Goal: Transaction & Acquisition: Obtain resource

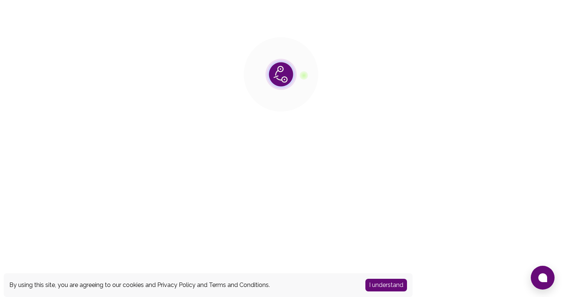
click at [379, 282] on button "I understand" at bounding box center [386, 285] width 42 height 13
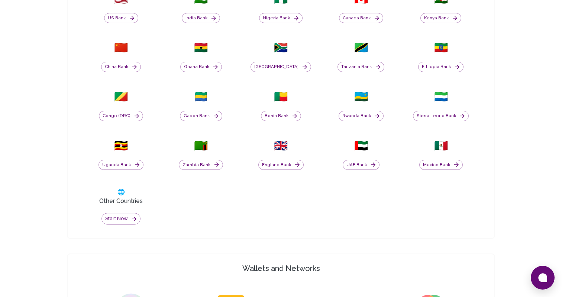
scroll to position [335, 0]
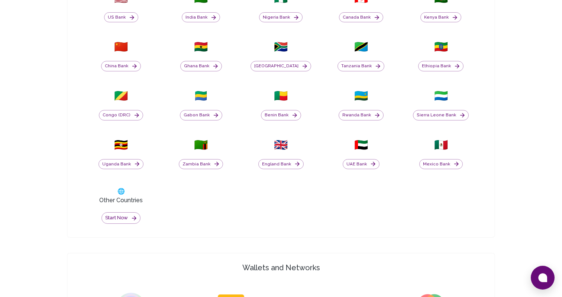
drag, startPoint x: 119, startPoint y: 218, endPoint x: 237, endPoint y: 230, distance: 118.4
click at [237, 230] on div "🇺🇸 US Bank 🇮🇳 India Bank 🇳🇬 Nigeria Bank 🇨🇦 Canada Bank 🇰🇪 Kenya Bank 🇨🇳 China …" at bounding box center [280, 107] width 403 height 253
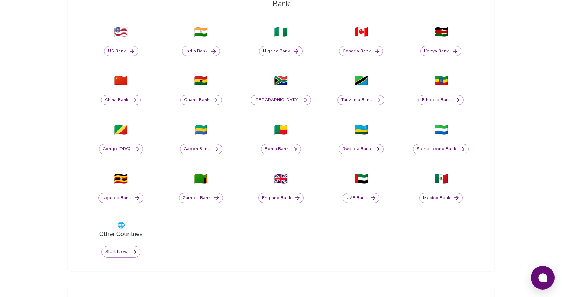
scroll to position [304, 0]
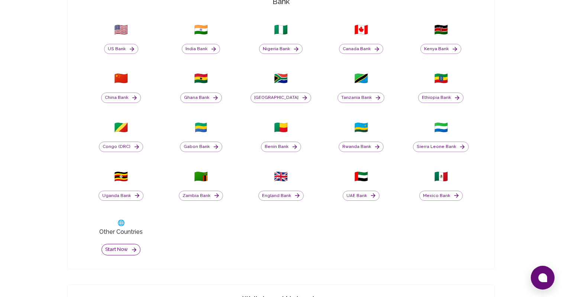
click at [118, 252] on button "Start now" at bounding box center [120, 250] width 39 height 12
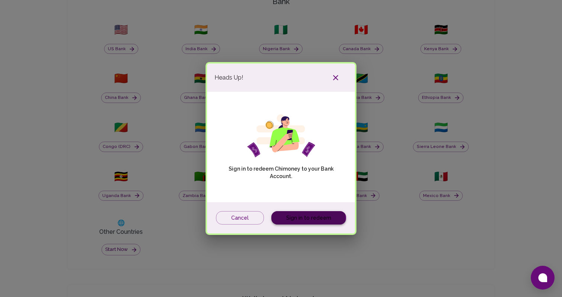
click at [307, 217] on link "Sign in to redeem" at bounding box center [308, 218] width 75 height 14
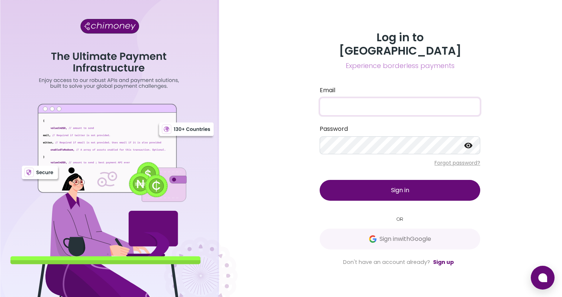
click at [343, 98] on input "Email" at bounding box center [399, 107] width 160 height 18
type input "[PERSON_NAME][EMAIL_ADDRESS][DOMAIN_NAME]"
click at [319, 180] on button "Sign in" at bounding box center [399, 190] width 160 height 21
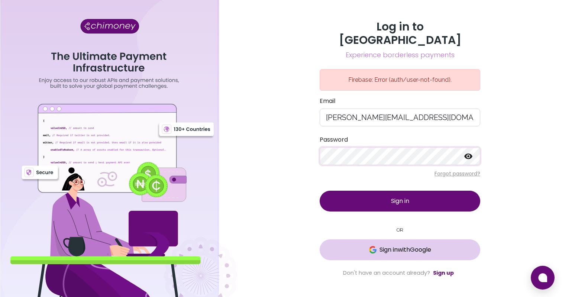
click at [383, 253] on button "Sign in with Google" at bounding box center [399, 249] width 160 height 21
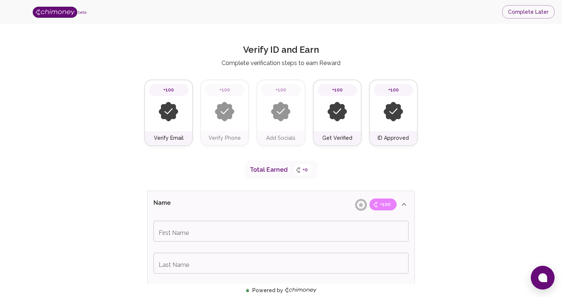
click at [202, 53] on div "Verify ID and Earn Complete verification steps to earn Reward" at bounding box center [280, 56] width 273 height 24
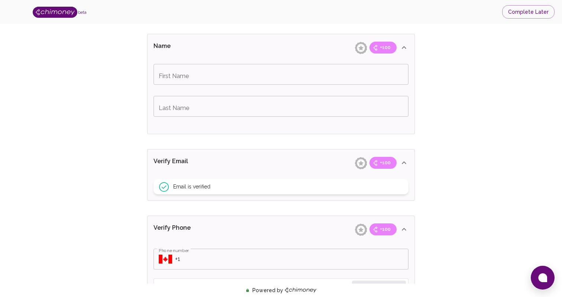
scroll to position [126, 0]
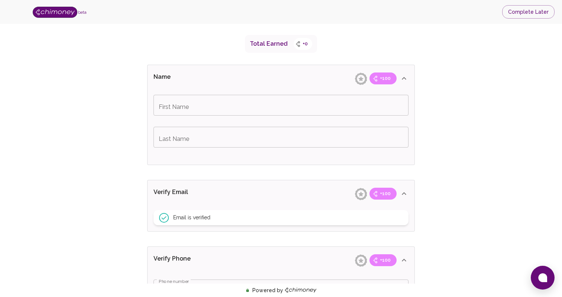
click at [180, 113] on input "First Name" at bounding box center [280, 105] width 255 height 21
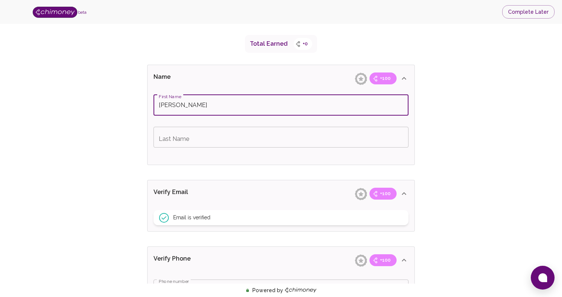
type input "[PERSON_NAME]"
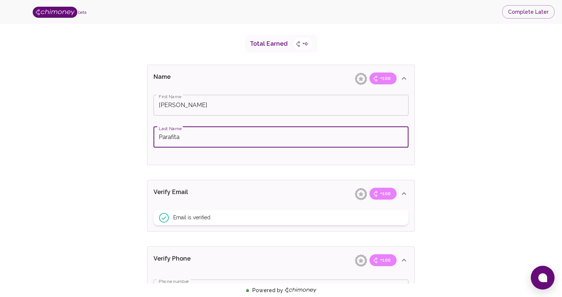
type input "Parafita"
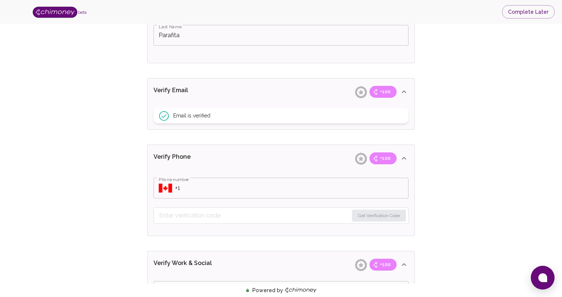
scroll to position [234, 0]
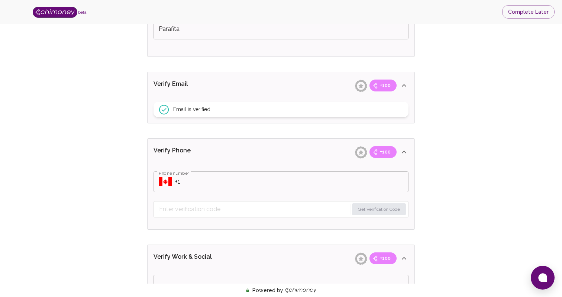
click at [194, 178] on input "Phone number" at bounding box center [291, 181] width 233 height 21
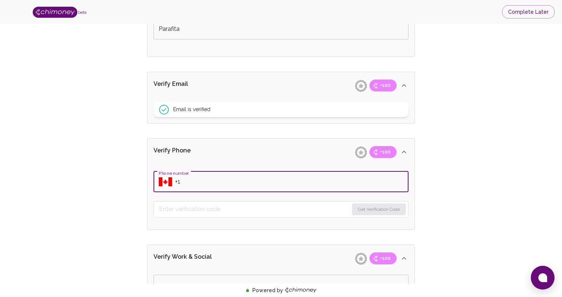
click at [164, 179] on icon "Select country" at bounding box center [165, 181] width 13 height 9
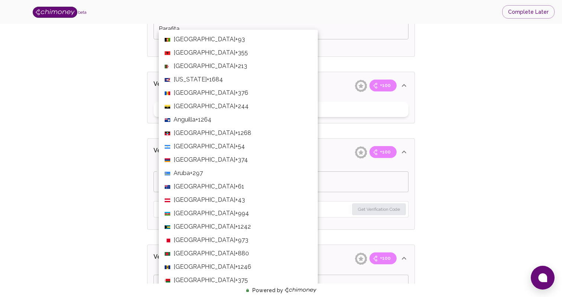
scroll to position [2861, 0]
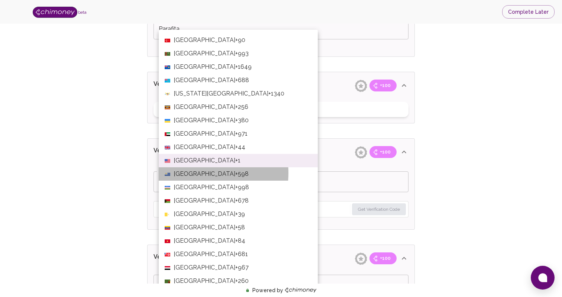
click at [188, 172] on span "Uruguay" at bounding box center [204, 173] width 62 height 9
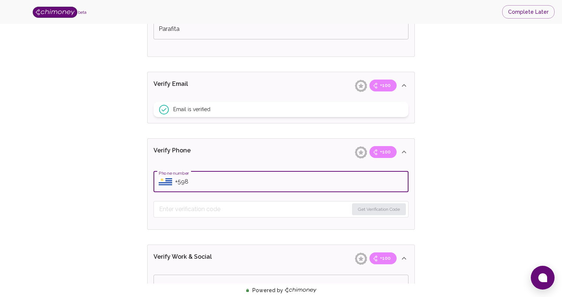
click at [194, 182] on input "Phone number" at bounding box center [291, 181] width 233 height 21
type input "+59896403568"
click at [366, 210] on button "Get Verification Code" at bounding box center [379, 209] width 54 height 12
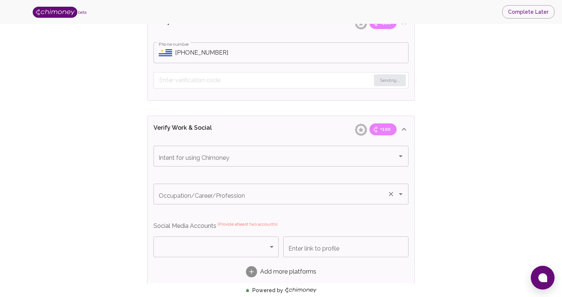
scroll to position [364, 0]
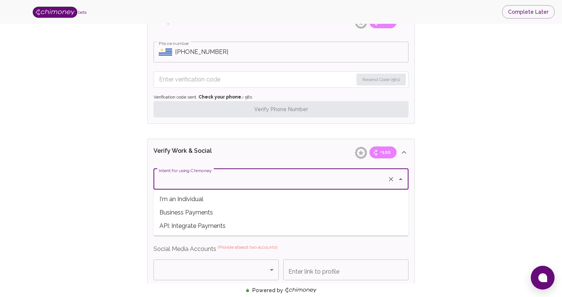
click at [238, 181] on input "Intent for using Chimoney" at bounding box center [270, 179] width 227 height 14
click at [236, 210] on span "Business Payments" at bounding box center [280, 212] width 255 height 13
type input "Business Payments"
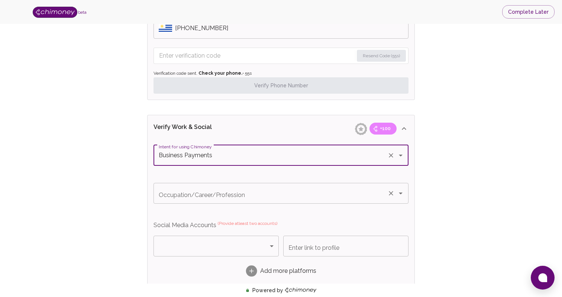
scroll to position [390, 0]
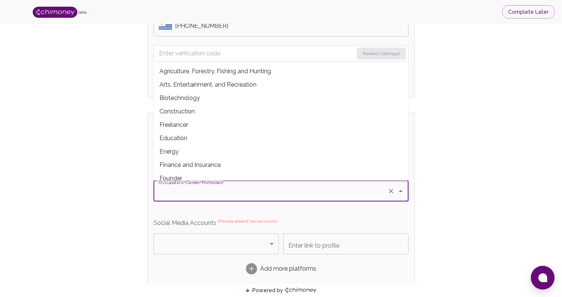
click at [201, 195] on input "Occupation/Career/Profession" at bounding box center [270, 191] width 227 height 14
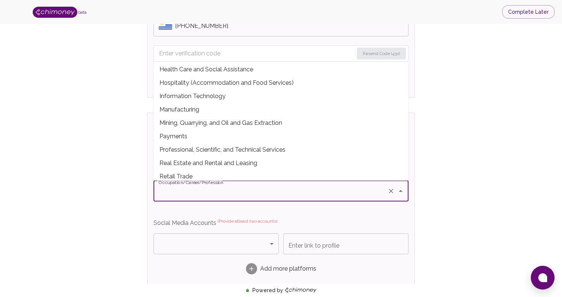
scroll to position [136, 0]
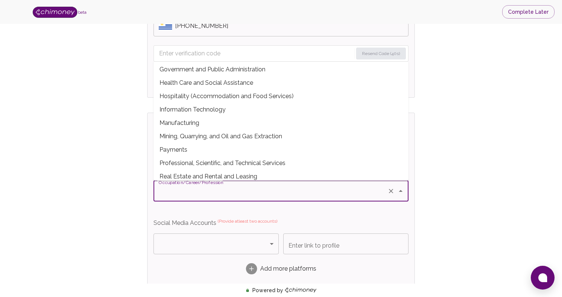
click at [217, 165] on span "Professional, Scientific, and Technical Services" at bounding box center [280, 162] width 255 height 13
type input "Professional, Scientific, and Technical Services"
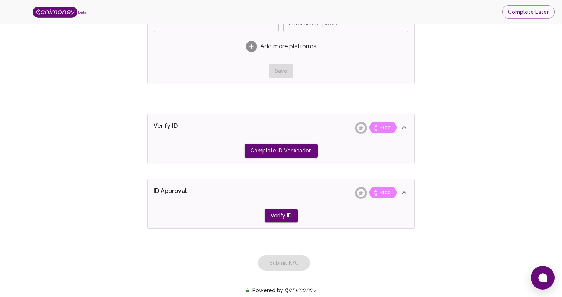
scroll to position [612, 0]
click at [260, 150] on button "Complete ID Verification" at bounding box center [280, 150] width 73 height 14
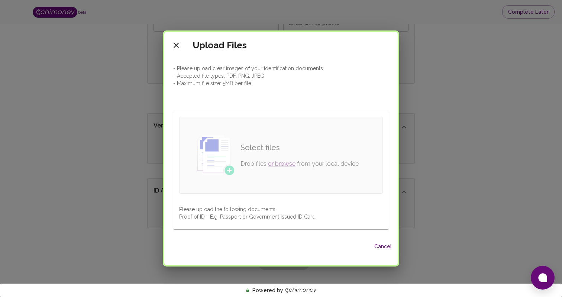
click at [268, 148] on h6 "Select files" at bounding box center [299, 148] width 118 height 12
click at [178, 46] on icon "close" at bounding box center [175, 45] width 5 height 5
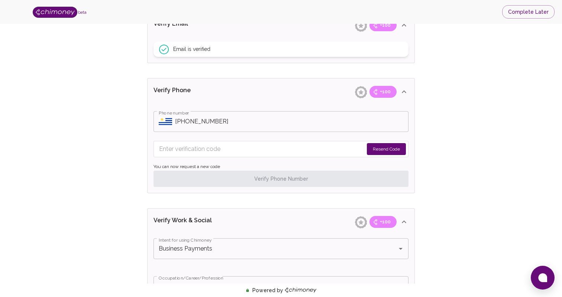
scroll to position [295, 0]
click at [197, 153] on input "Enter verification code" at bounding box center [261, 148] width 204 height 12
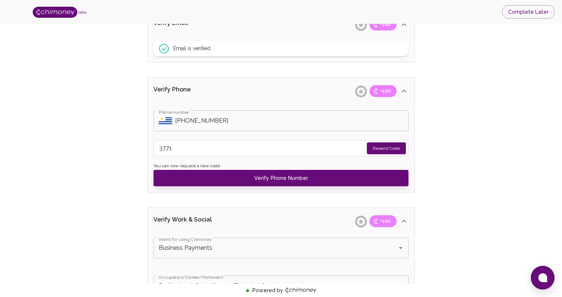
type input "3771"
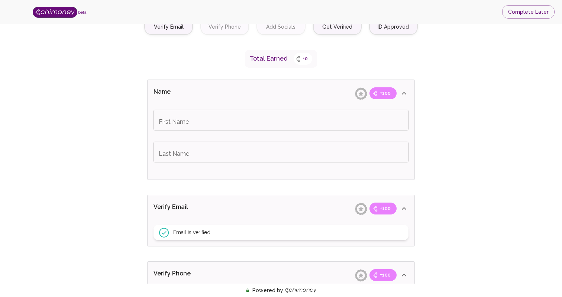
scroll to position [113, 0]
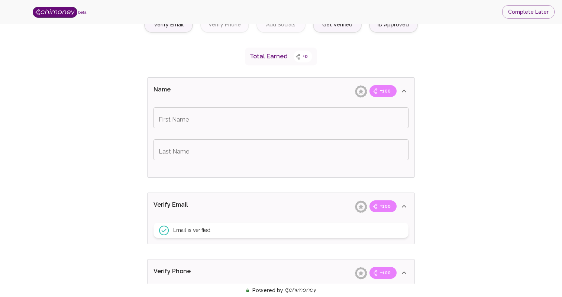
click at [272, 125] on input "First Name" at bounding box center [280, 117] width 255 height 21
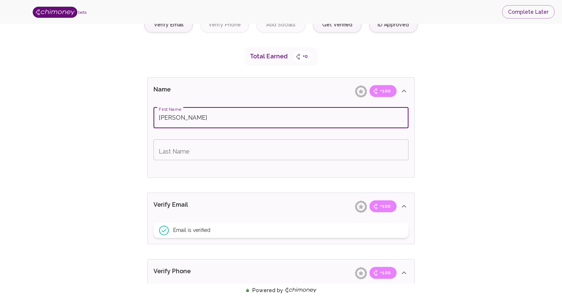
type input "[PERSON_NAME]"
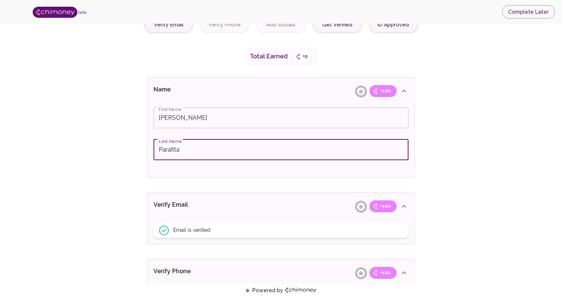
type input "Parafita"
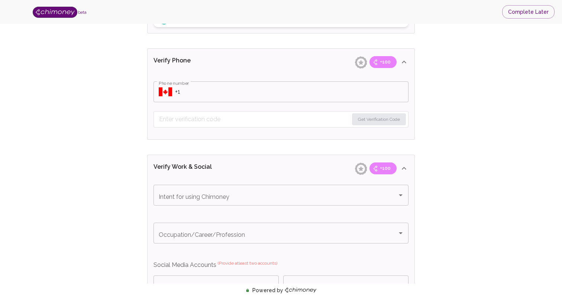
scroll to position [331, 0]
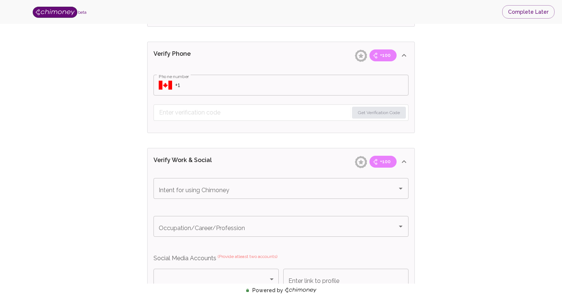
click at [256, 82] on input "Phone number" at bounding box center [291, 85] width 233 height 21
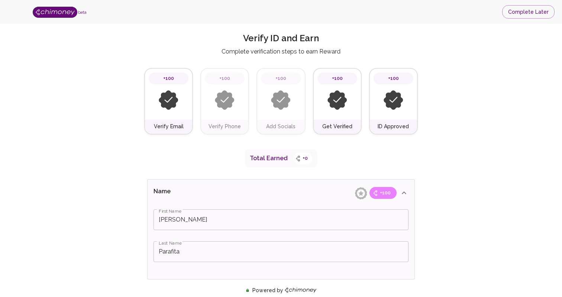
scroll to position [0, 0]
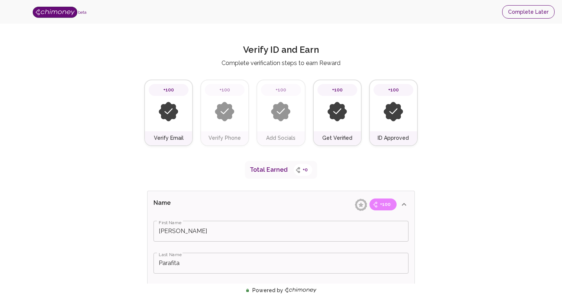
click at [530, 12] on button "Complete Later" at bounding box center [528, 12] width 52 height 14
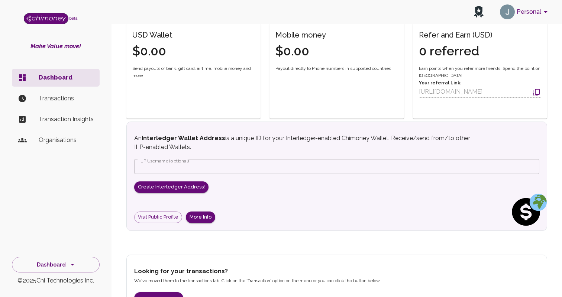
scroll to position [241, 0]
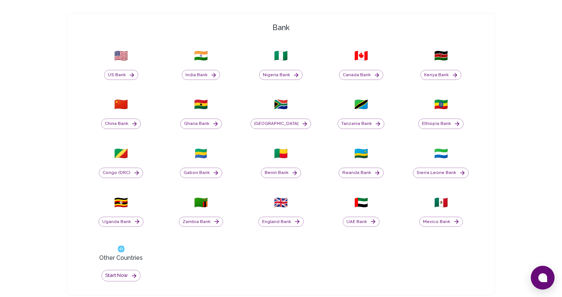
scroll to position [282, 0]
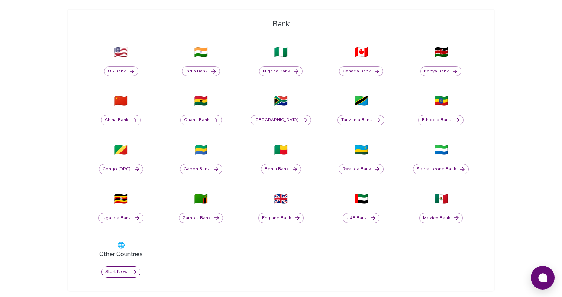
click at [120, 272] on button "Start now" at bounding box center [120, 272] width 39 height 12
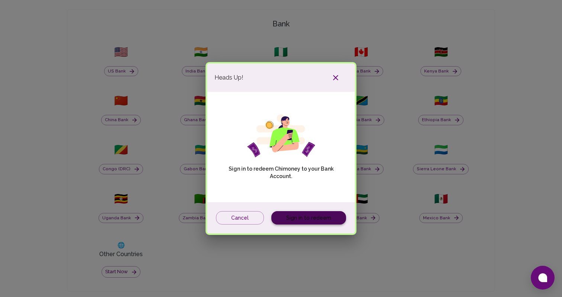
click at [307, 221] on link "Sign in to redeem" at bounding box center [308, 218] width 75 height 14
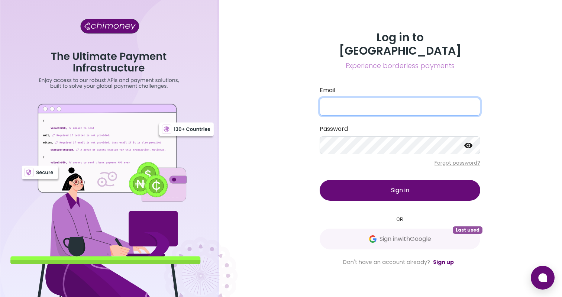
type input "[PERSON_NAME][EMAIL_ADDRESS][DOMAIN_NAME]"
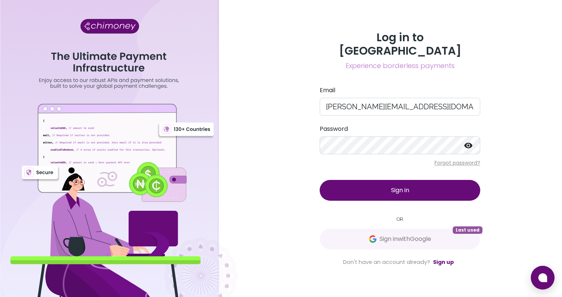
click at [418, 186] on button "Sign in" at bounding box center [399, 190] width 160 height 21
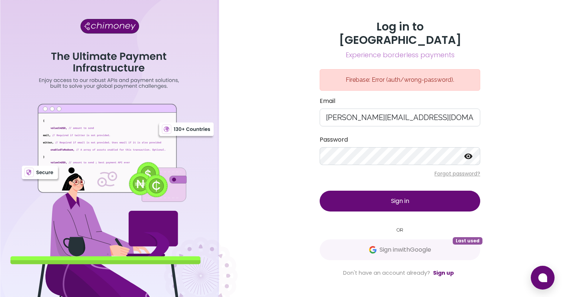
click at [280, 80] on div "Log in to Chimoney Experience borderless payments Firebase: Error (auth/wrong-p…" at bounding box center [400, 148] width 324 height 297
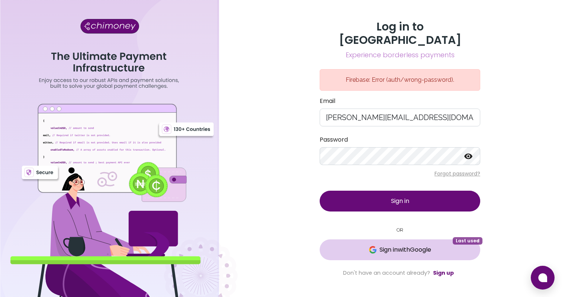
click at [395, 245] on span "Sign in with Google" at bounding box center [405, 249] width 52 height 9
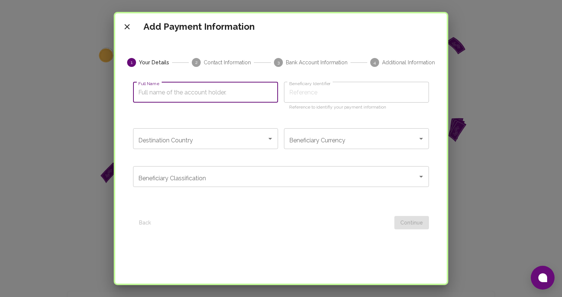
click at [224, 96] on input "Full Name" at bounding box center [205, 92] width 145 height 21
type input "J"
type input "Jo"
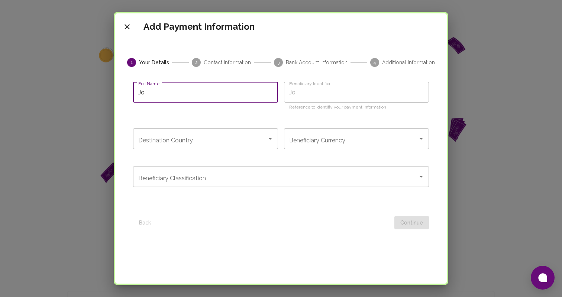
type input "[PERSON_NAME]"
type input "Joaq"
type input "[PERSON_NAME]"
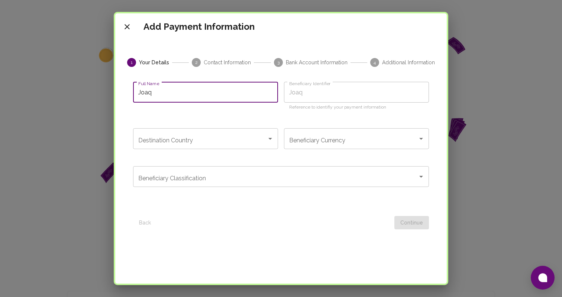
type input "[PERSON_NAME]"
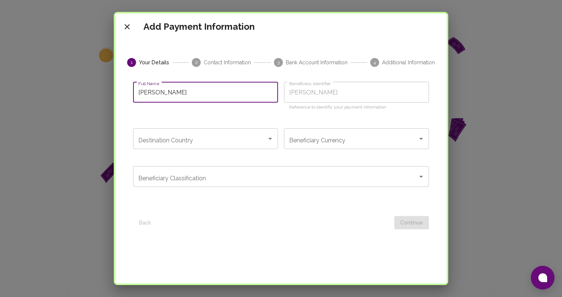
type input "Joaquin P"
type input "Joaquin Pa"
type input "Joaquin Par"
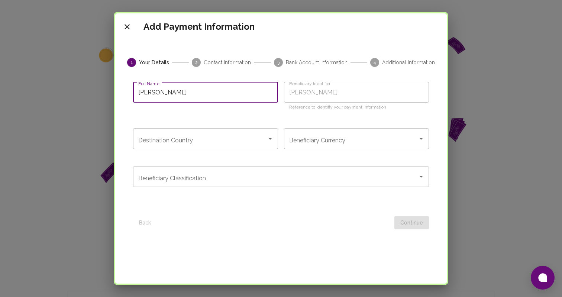
type input "Joaquin Par"
type input "Joaquin Para"
type input "Joaquin Paraf"
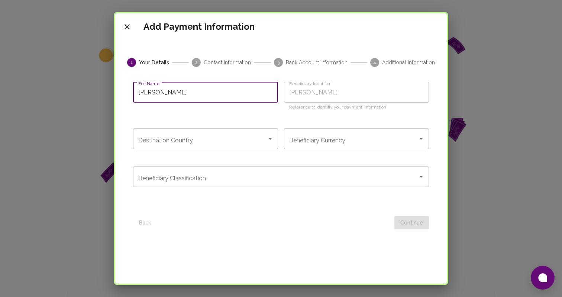
type input "Joaquin Parafi"
type input "Joaquin Parafit"
type input "Joaquin Parafita"
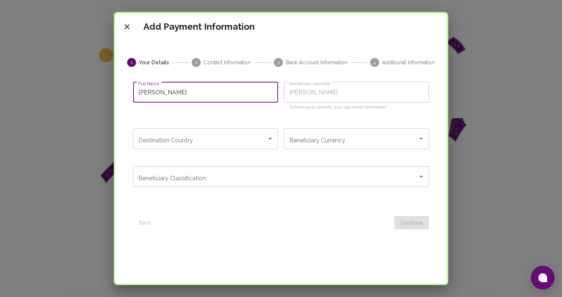
type input "Joaquin Parafita"
type input "Joaquin Parafita R"
type input "Joaquin Parafita Ro"
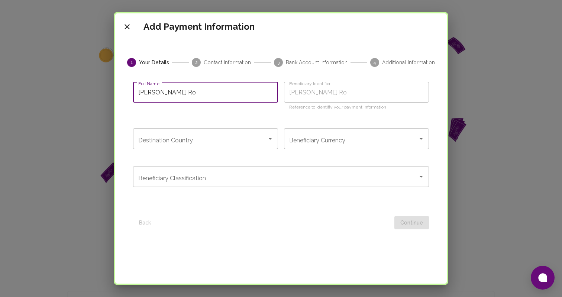
type input "Joaquin Parafita Rol"
type input "Joaquin Parafita Rola"
type input "Joaquin Parafita Rolan"
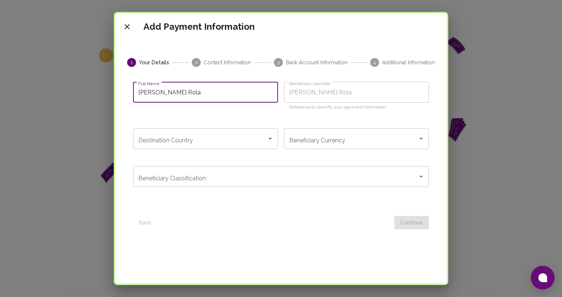
type input "Joaquin Parafita Rolan"
type input "Joaquin Parafita Roland"
type input "Joaquin Parafita Rolando"
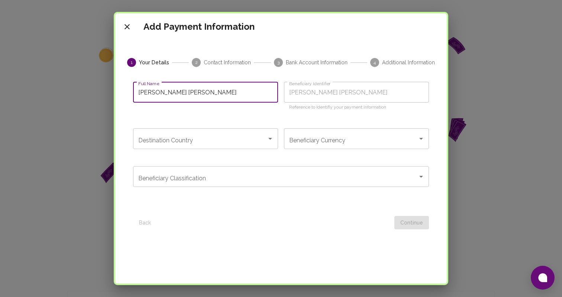
type input "Joaquin Parafita Rolando"
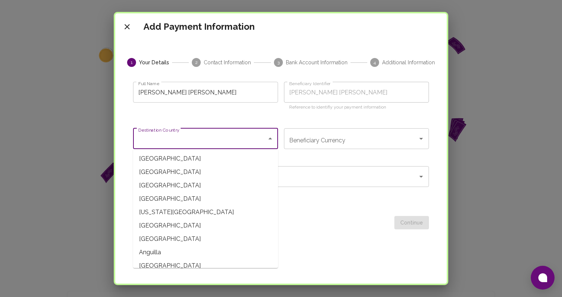
click at [228, 135] on input "Destination Country" at bounding box center [199, 139] width 127 height 14
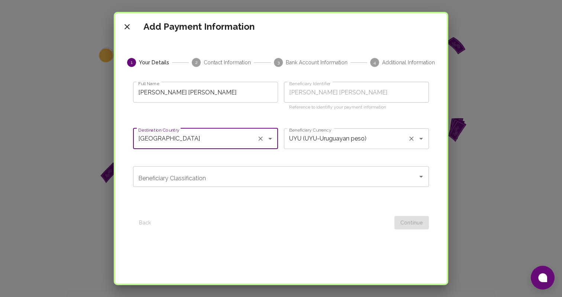
type input "Uruguay"
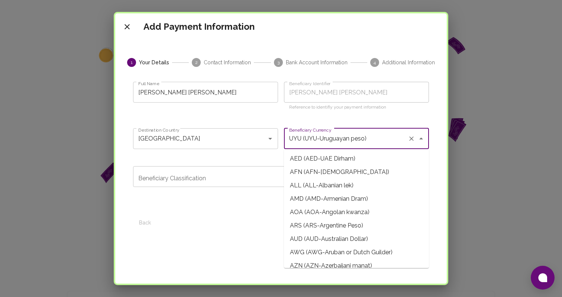
click at [316, 145] on input "UYU (UYU-Uruguayan peso)" at bounding box center [345, 139] width 117 height 14
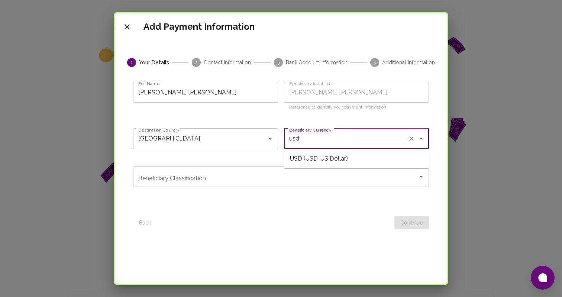
click at [330, 162] on span "USD (USD-US Dollar)" at bounding box center [356, 158] width 145 height 13
type input "USD (USD-US Dollar)"
click at [303, 175] on input "Beneficiary Classification" at bounding box center [275, 176] width 278 height 14
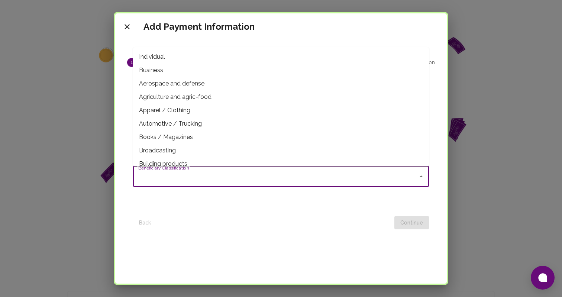
click at [220, 217] on div at bounding box center [277, 223] width 234 height 14
click at [232, 178] on input "Beneficiary Classification" at bounding box center [275, 176] width 278 height 14
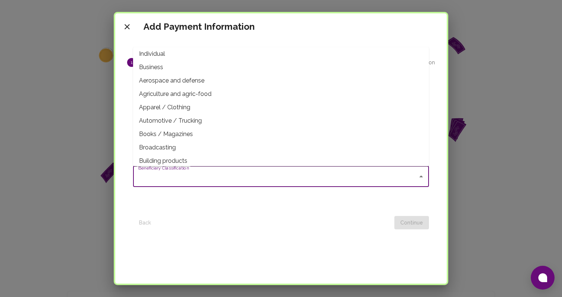
scroll to position [3, 0]
click at [256, 50] on span "Individual" at bounding box center [281, 54] width 296 height 13
type input "Individual"
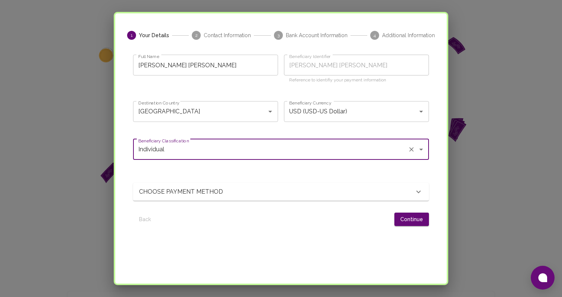
scroll to position [30, 0]
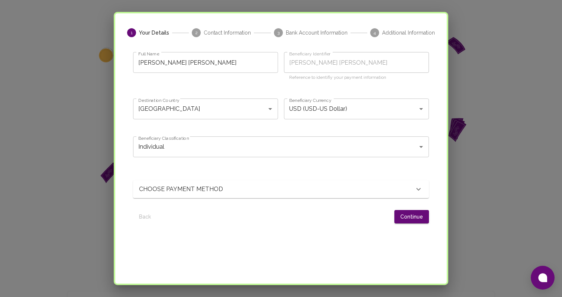
click at [288, 192] on div "CHOOSE PAYMENT METHOD" at bounding box center [276, 189] width 275 height 9
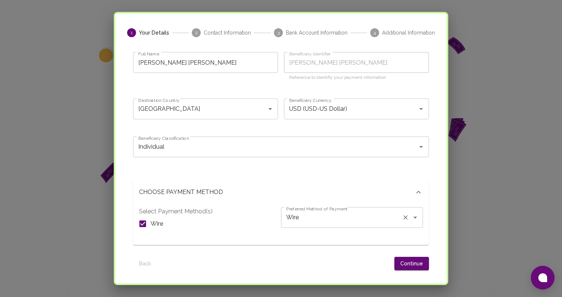
click at [298, 220] on input "Wire" at bounding box center [341, 217] width 114 height 14
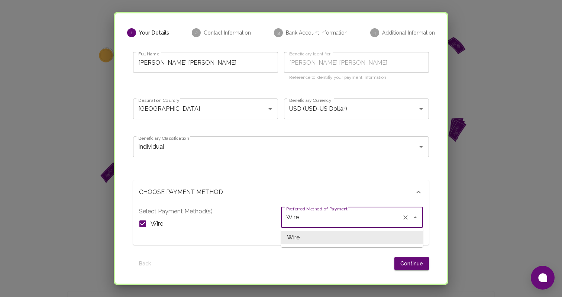
click at [302, 193] on div "CHOOSE PAYMENT METHOD" at bounding box center [276, 192] width 275 height 9
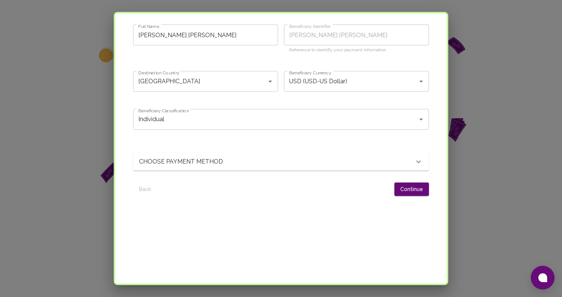
scroll to position [69, 0]
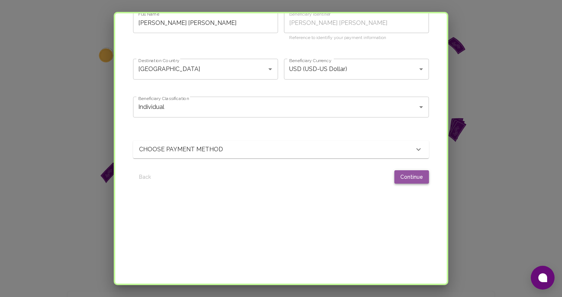
click at [407, 178] on button "Continue" at bounding box center [411, 177] width 35 height 14
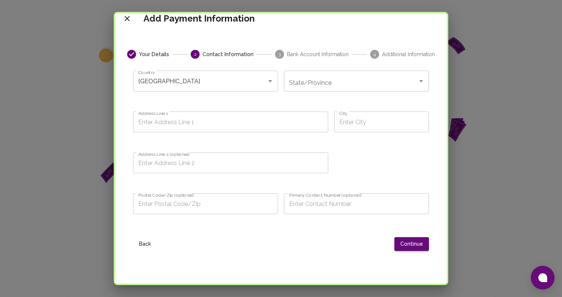
scroll to position [3, 0]
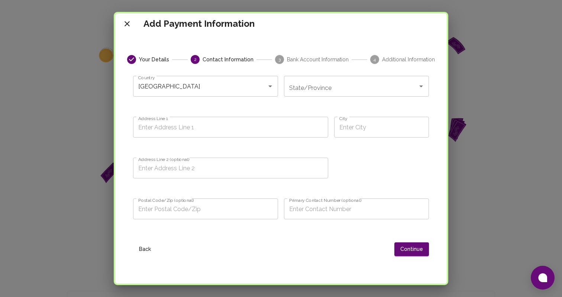
click at [311, 92] on input "State/Province" at bounding box center [350, 86] width 127 height 14
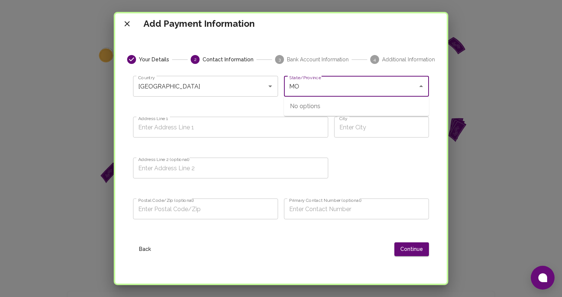
type input "M"
drag, startPoint x: 329, startPoint y: 88, endPoint x: 412, endPoint y: 87, distance: 82.8
click at [329, 88] on input "State/Province" at bounding box center [350, 86] width 127 height 14
click at [399, 103] on span "MALDONADO" at bounding box center [356, 106] width 145 height 13
type input "MALDONADO"
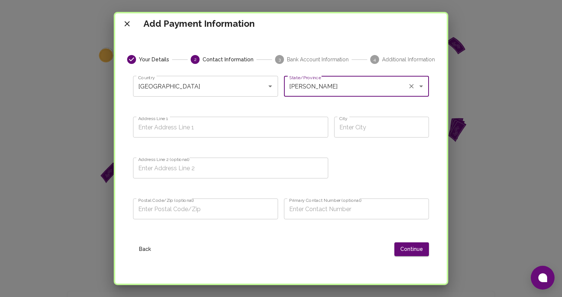
click at [199, 112] on div "Address Line 1 Address Line 1" at bounding box center [227, 128] width 201 height 41
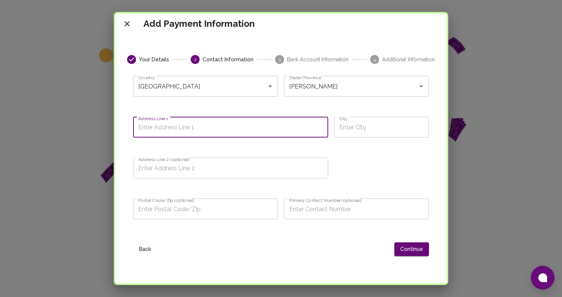
click at [199, 123] on input "Address Line 1" at bounding box center [230, 127] width 195 height 21
type input "a"
type input "Av. Brasil 2875 Apt 301"
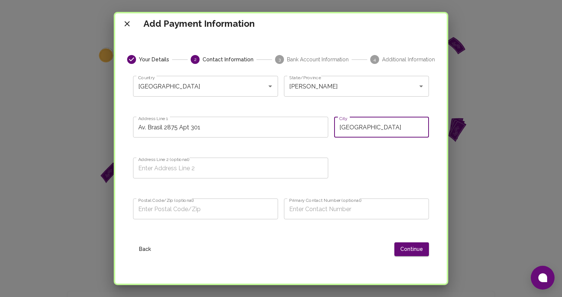
type input "Montevideo"
click at [171, 166] on input "Address Line 2 (optional)" at bounding box center [230, 168] width 195 height 21
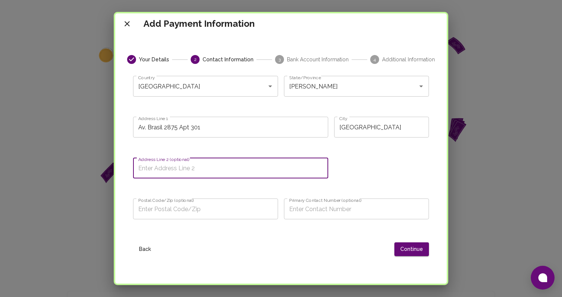
click at [179, 128] on input "Av. Brasil 2875 Apt 301" at bounding box center [230, 127] width 195 height 21
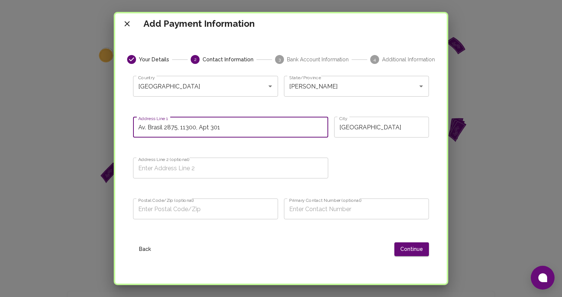
click at [181, 172] on input "Address Line 2 (optional)" at bounding box center [230, 168] width 195 height 21
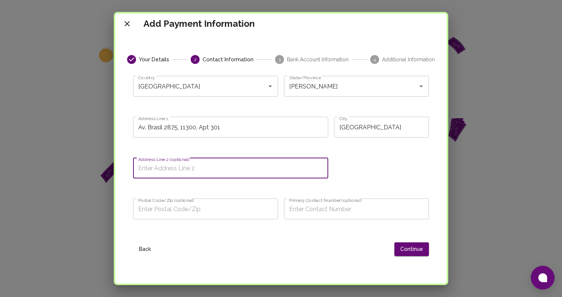
click at [188, 202] on label "Postal Code/Zip (optional)" at bounding box center [166, 200] width 56 height 6
click at [188, 202] on input "Postal Code/Zip (optional)" at bounding box center [205, 208] width 145 height 21
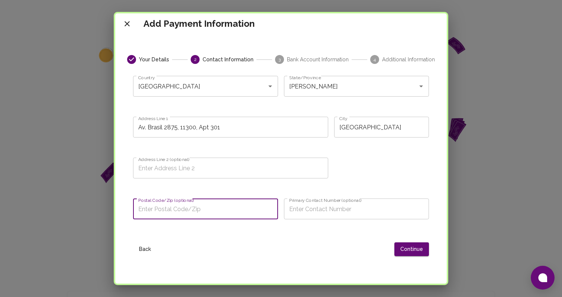
click at [190, 134] on input "Av. Brasil 2875, 11300, Apt 301" at bounding box center [230, 127] width 195 height 21
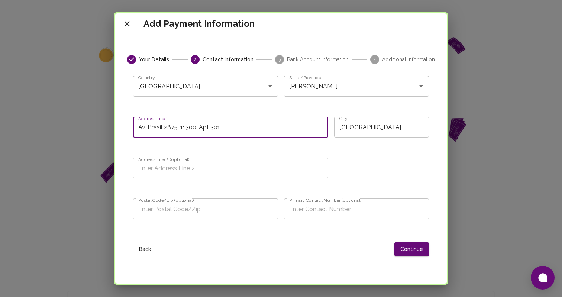
click at [190, 132] on input "Av. Brasil 2875, 11300, Apt 301" at bounding box center [230, 127] width 195 height 21
click at [185, 129] on input "Av. Brasil 2875, 11300, Apt 301" at bounding box center [230, 127] width 195 height 21
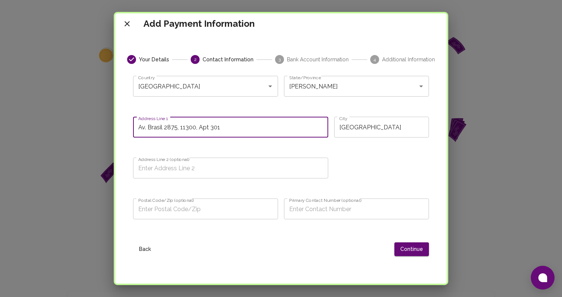
click at [185, 129] on input "Av. Brasil 2875, 11300, Apt 301" at bounding box center [230, 127] width 195 height 21
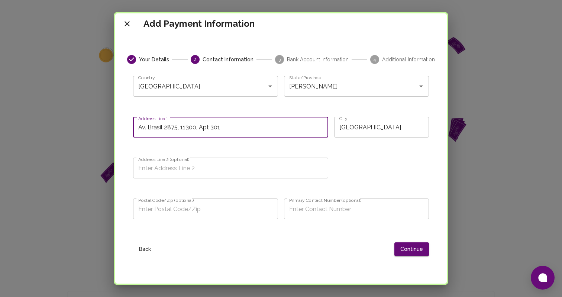
click at [202, 129] on input "Av. Brasil 2875, 11300, Apt 301" at bounding box center [230, 127] width 195 height 21
click at [190, 129] on input "Av. Brasil 2875, 11300, Apt 301" at bounding box center [230, 127] width 195 height 21
type input "Av. Brasil 2875, Apt 301"
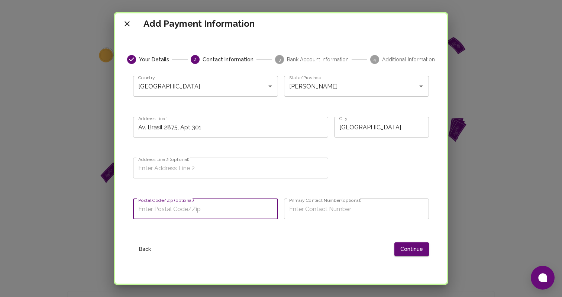
click at [171, 210] on input "Postal Code/Zip (optional)" at bounding box center [205, 208] width 145 height 21
type input "11300"
click at [312, 210] on input "Primary Contact Number (optional)" at bounding box center [356, 208] width 145 height 21
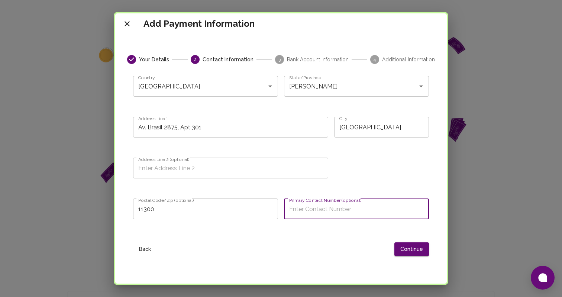
type input "["
type input "¿"
type input "´"
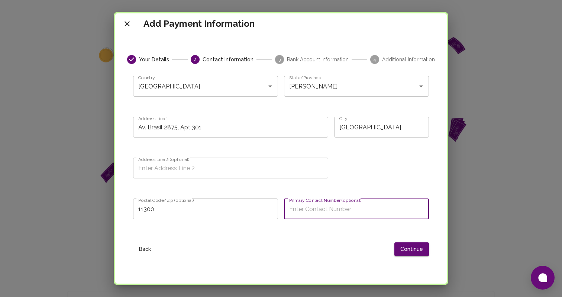
type input "]"
type input "+(598) 96 403 568"
click at [418, 247] on button "Continue" at bounding box center [411, 249] width 35 height 14
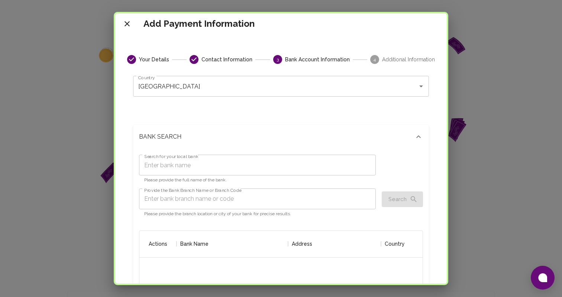
scroll to position [147, 283]
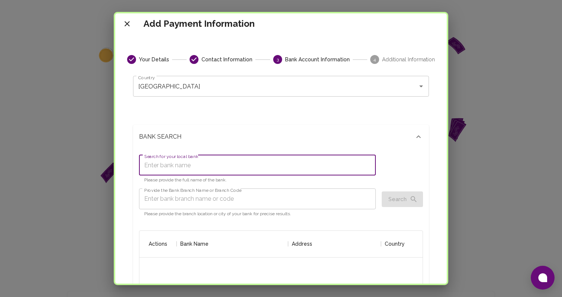
click at [222, 169] on input "Search for your local bank" at bounding box center [257, 165] width 237 height 21
click at [255, 140] on div "BANK SEARCH" at bounding box center [276, 136] width 275 height 9
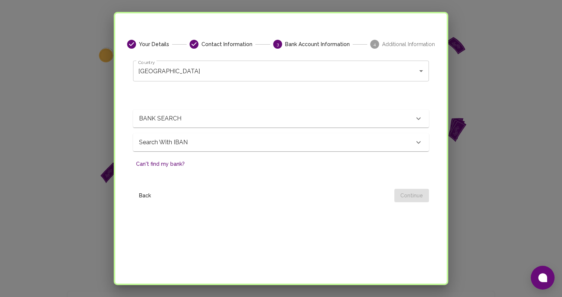
scroll to position [20, 0]
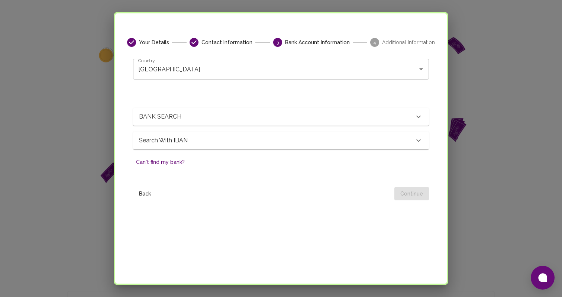
click at [189, 116] on p "BANK SEARCH" at bounding box center [184, 116] width 91 height 9
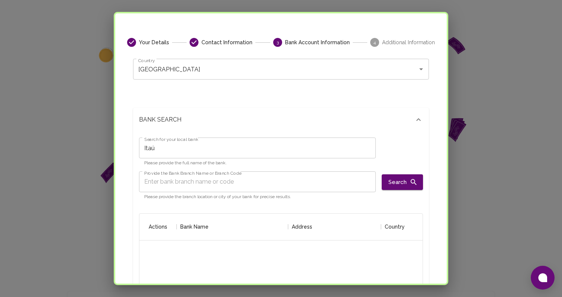
click at [203, 145] on input "Itaú" at bounding box center [257, 147] width 237 height 21
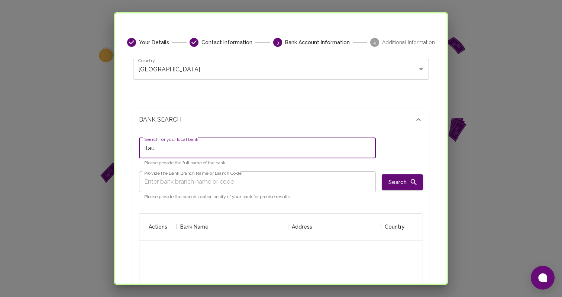
click at [199, 154] on input "Itaú" at bounding box center [257, 147] width 237 height 21
click at [214, 181] on input "Provide the Bank Branch Name or Branch Code" at bounding box center [257, 181] width 237 height 21
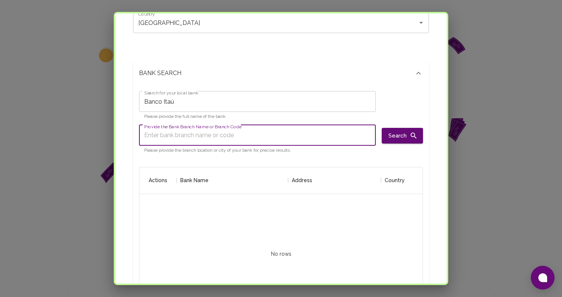
scroll to position [73, 0]
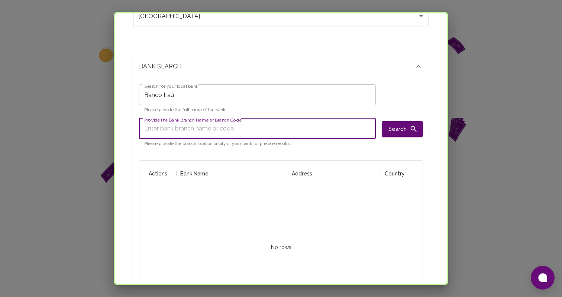
click at [219, 132] on input "Provide the Bank Branch Name or Branch Code" at bounding box center [257, 128] width 237 height 21
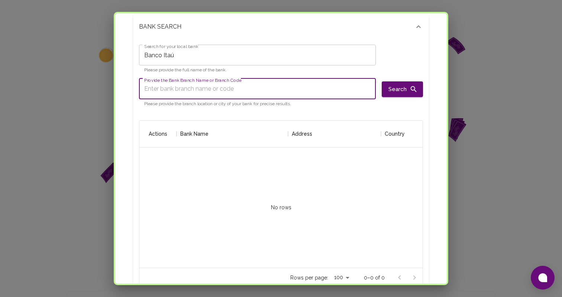
scroll to position [121, 0]
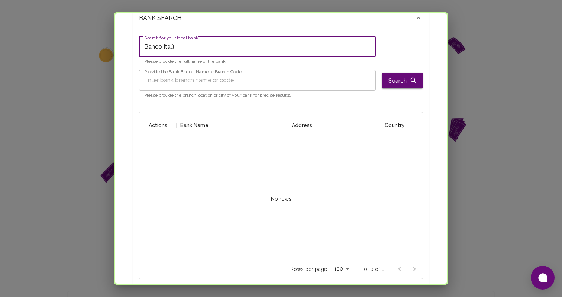
click at [226, 46] on input "Banco Itaú" at bounding box center [257, 46] width 237 height 21
paste input "Uruguay S.A."
type input "Banco Itaú Uruguay S.A."
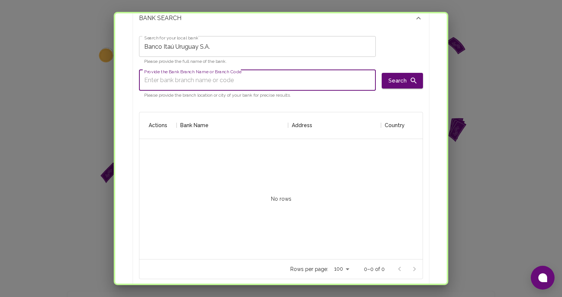
click at [223, 87] on input "Provide the Bank Branch Name or Branch Code" at bounding box center [257, 80] width 237 height 21
paste input "Banco Itaú Uruguay S.A."
type input "Banco Itaú Uruguay S.A."
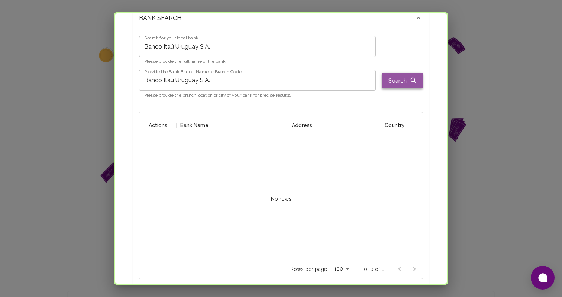
click at [403, 79] on button "Search" at bounding box center [402, 81] width 41 height 16
click at [204, 82] on input "Banco Itaú Uruguay S.A." at bounding box center [257, 80] width 237 height 21
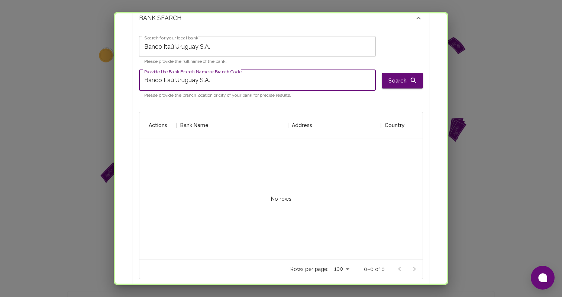
click at [204, 82] on input "Banco Itaú Uruguay S.A." at bounding box center [257, 80] width 237 height 21
paste input "ITAUUYMM"
type input "ITAUUYMM"
click at [390, 79] on button "Search" at bounding box center [402, 81] width 41 height 16
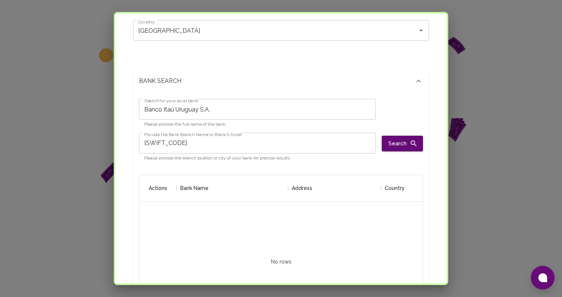
scroll to position [58, 0]
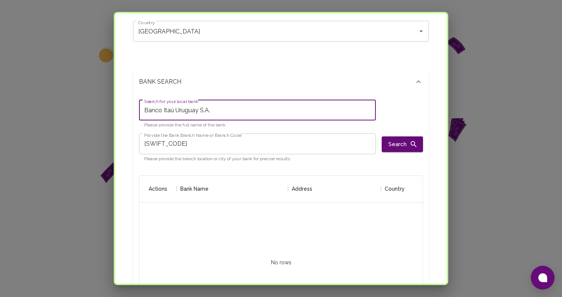
click at [232, 109] on input "Banco Itaú Uruguay S.A." at bounding box center [257, 110] width 237 height 21
click at [426, 84] on div "BANK SEARCH" at bounding box center [281, 82] width 296 height 24
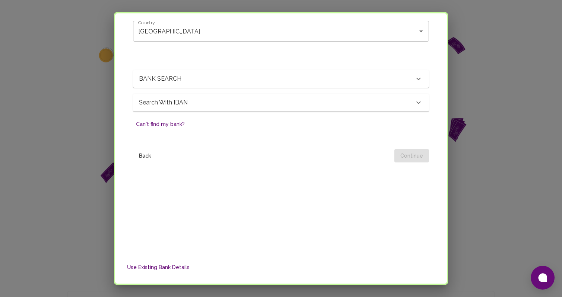
click at [268, 83] on div "Search with IBAN" at bounding box center [276, 78] width 275 height 9
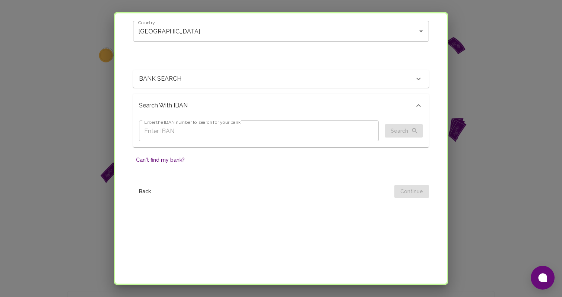
click at [201, 127] on input "Enter the IBAN number to search for your bank" at bounding box center [259, 130] width 240 height 21
click at [205, 80] on p "BANK SEARCH" at bounding box center [184, 78] width 91 height 9
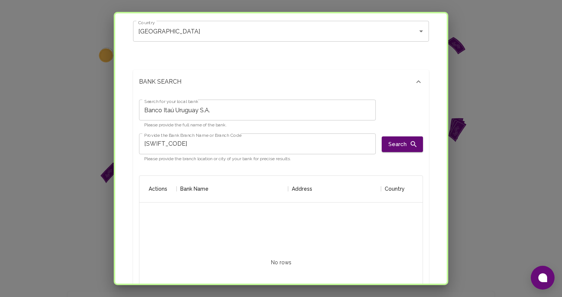
click at [193, 114] on input "Banco Itaú Uruguay S.A." at bounding box center [257, 110] width 237 height 21
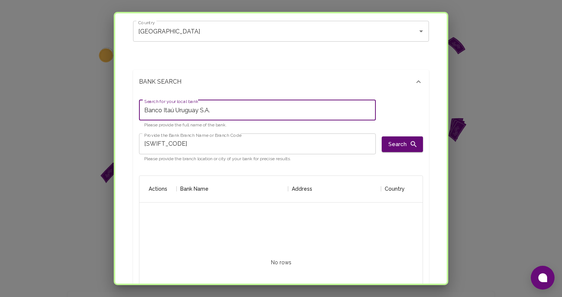
click at [193, 114] on input "Banco Itaú Uruguay S.A." at bounding box center [257, 110] width 237 height 21
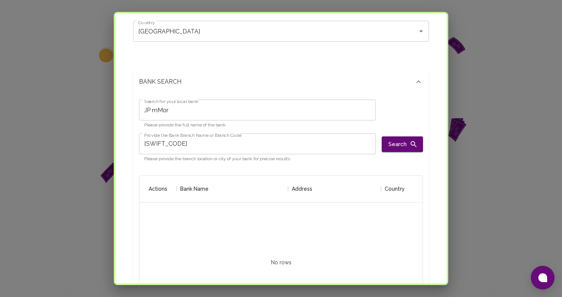
click at [194, 111] on input "JP mMor" at bounding box center [257, 110] width 237 height 21
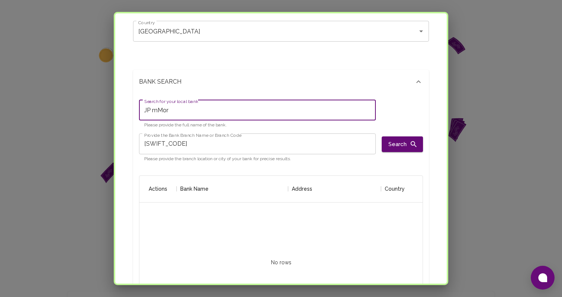
click at [194, 111] on input "JP mMor" at bounding box center [257, 110] width 237 height 21
type input "J"
paste input "JP Morgan Chase Bank N.A."
type input "JP Morgan Chase Bank N.A."
click at [237, 146] on input "ITAUUYMM" at bounding box center [257, 143] width 237 height 21
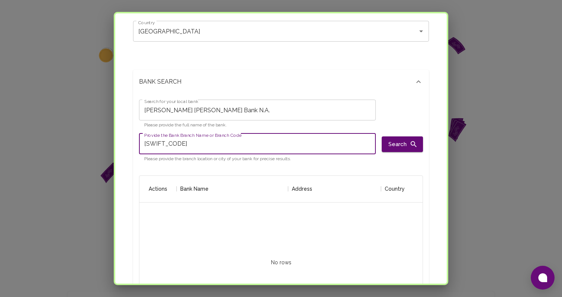
click at [237, 146] on input "ITAUUYMM" at bounding box center [257, 143] width 237 height 21
paste input "CHASUS33"
type input "CHASUS33"
click at [413, 146] on icon "button" at bounding box center [413, 144] width 8 height 8
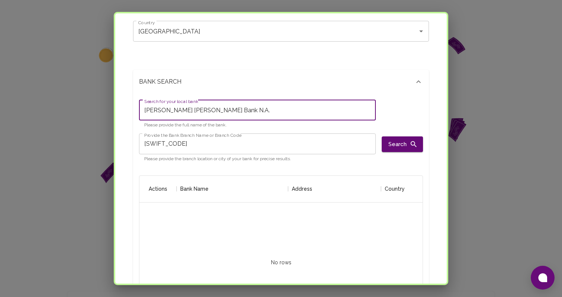
click at [287, 102] on input "JP Morgan Chase Bank N.A." at bounding box center [257, 110] width 237 height 21
